Goal: Find specific page/section

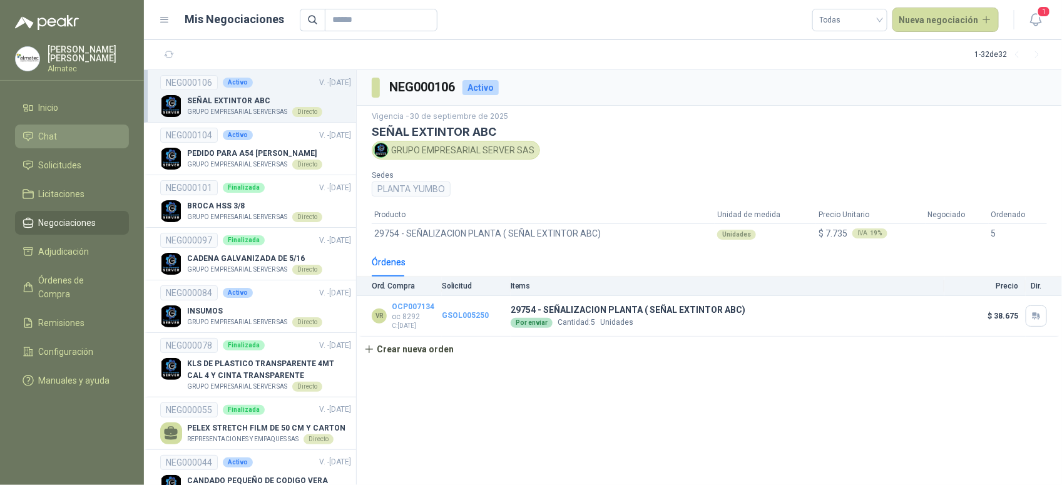
click at [45, 133] on span "Chat" at bounding box center [48, 137] width 19 height 14
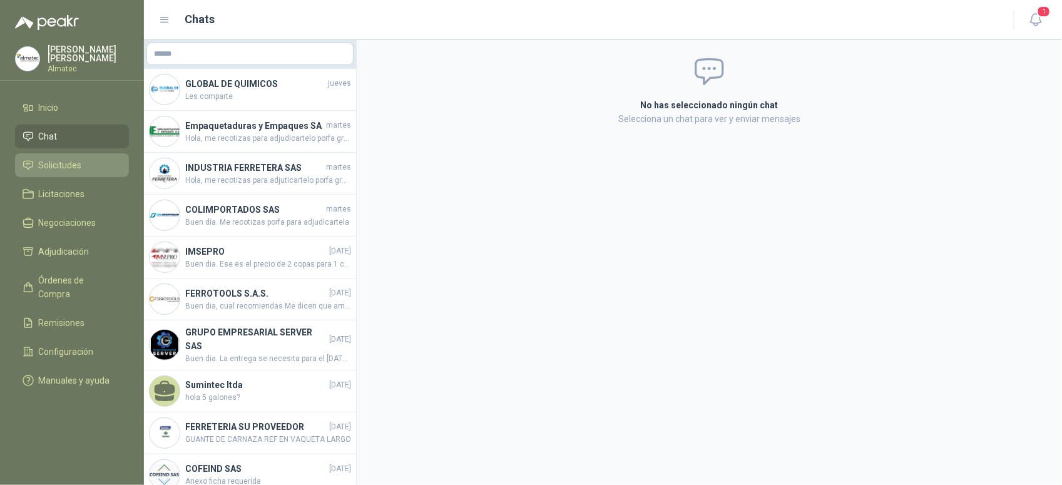
click at [54, 158] on span "Solicitudes" at bounding box center [60, 165] width 43 height 14
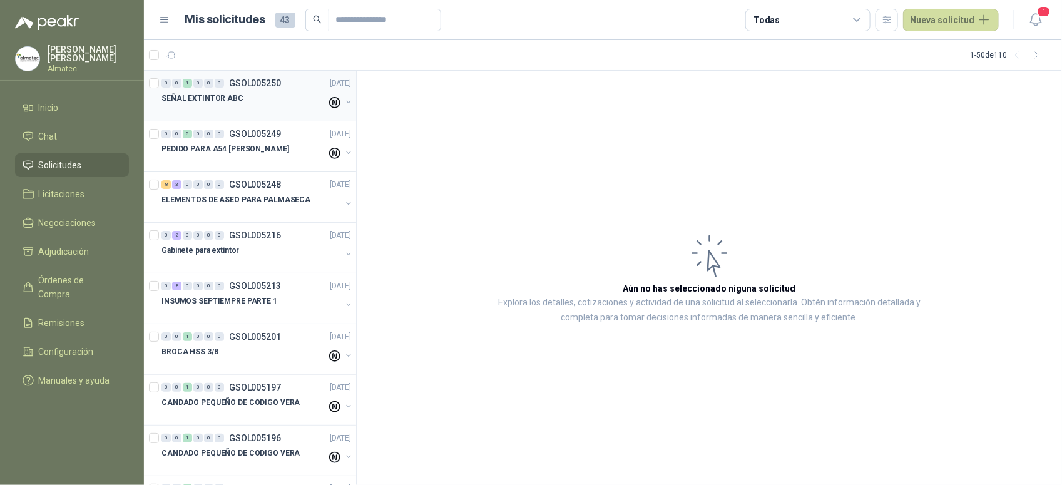
click at [202, 94] on p "SEÑAL EXTINTOR ABC" at bounding box center [202, 99] width 82 height 12
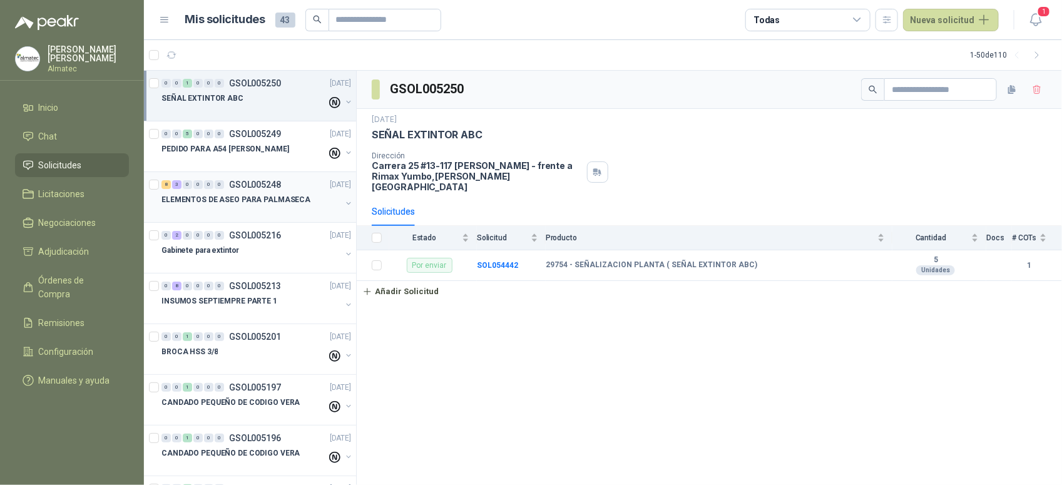
click at [262, 189] on p "GSOL005248" at bounding box center [255, 184] width 52 height 9
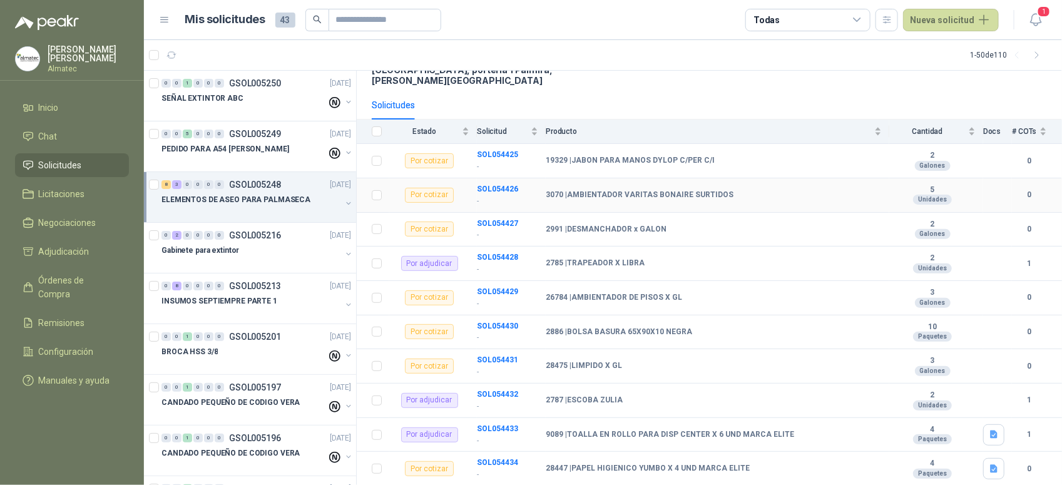
scroll to position [155, 0]
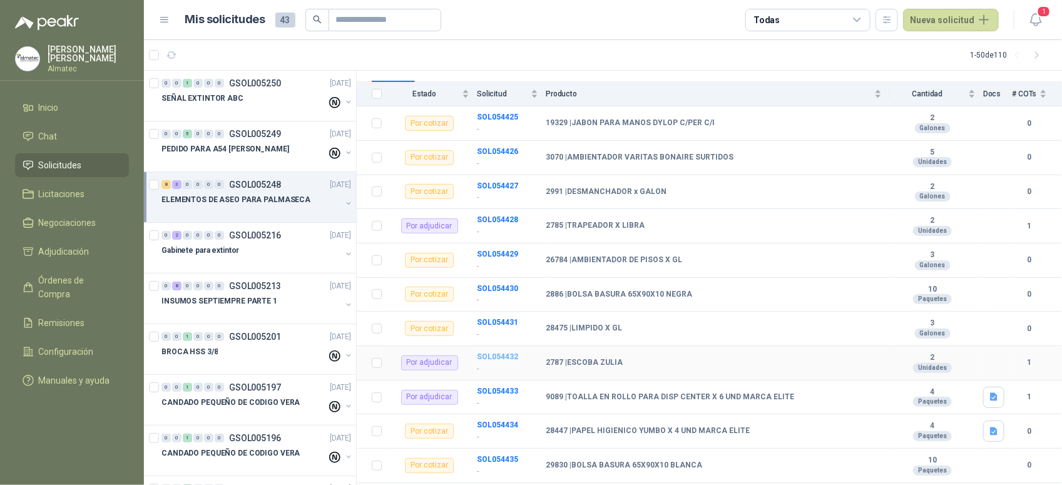
click at [487, 352] on b "SOL054432" at bounding box center [497, 356] width 41 height 9
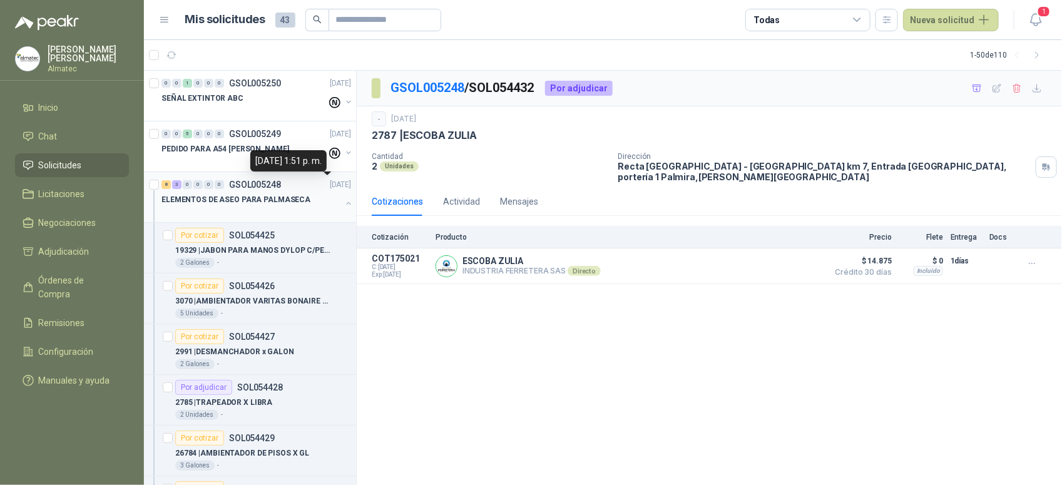
click at [330, 189] on p "[DATE]" at bounding box center [340, 185] width 21 height 12
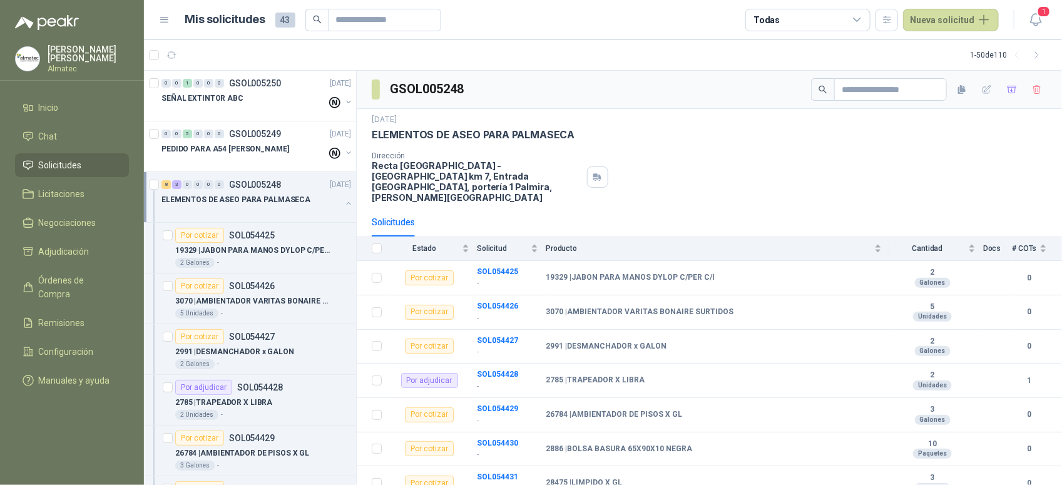
click at [333, 198] on div "ELEMENTOS DE ASEO PARA PALMASECA" at bounding box center [257, 204] width 192 height 25
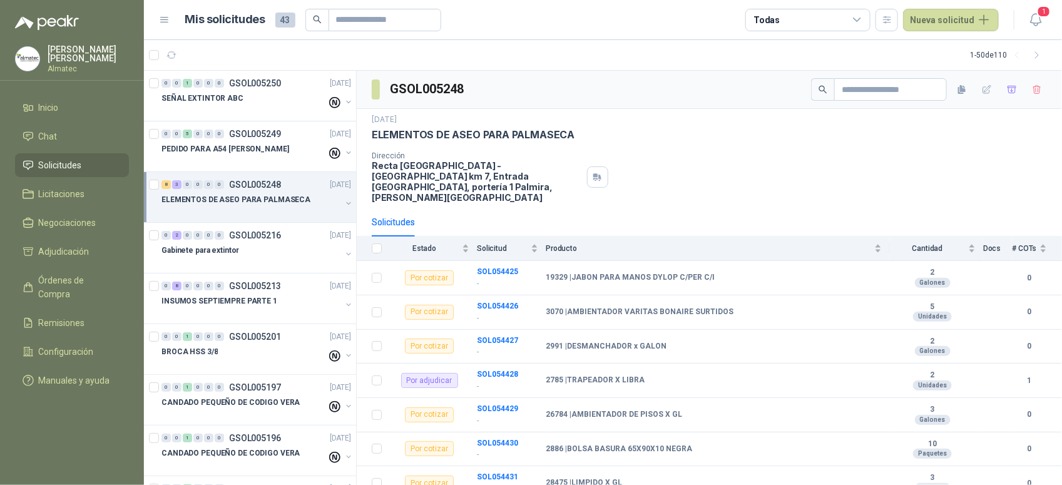
scroll to position [1, 0]
click at [277, 255] on div "Gabinete para extintor" at bounding box center [251, 249] width 180 height 15
